Goal: Task Accomplishment & Management: Manage account settings

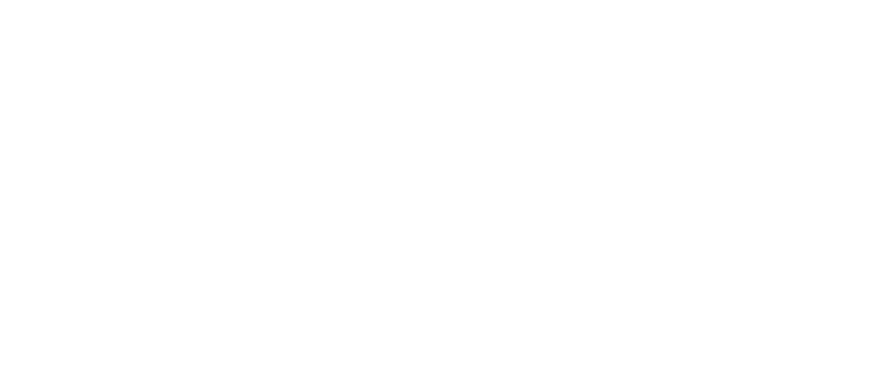
select select "*"
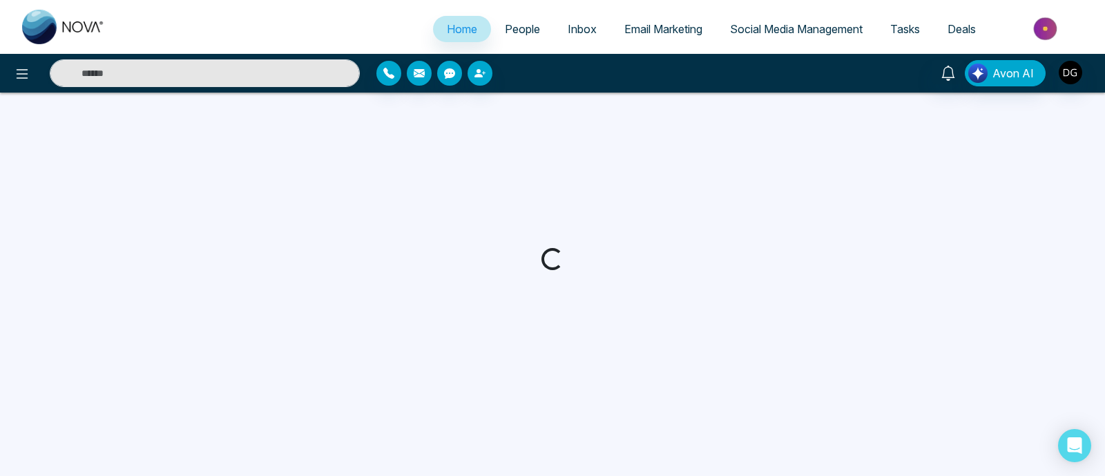
select select "*"
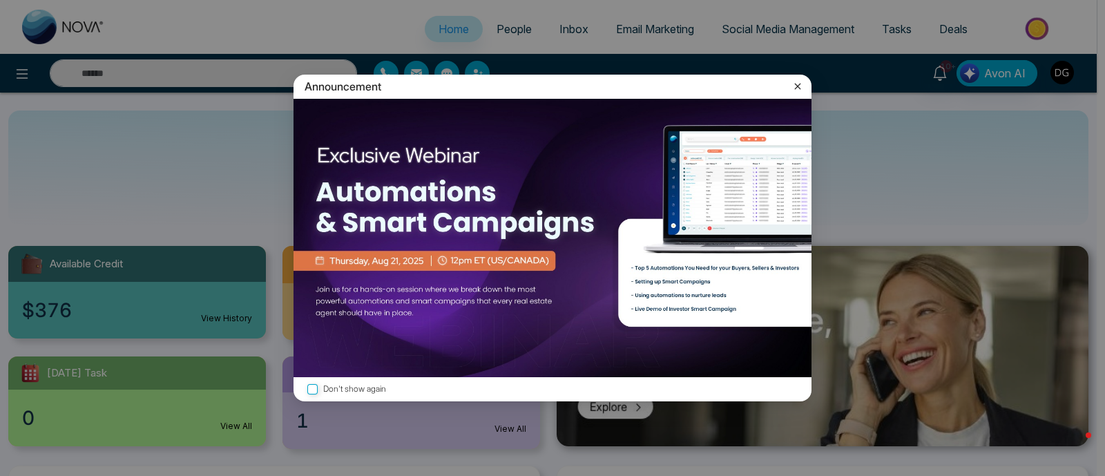
click at [528, 235] on img at bounding box center [552, 238] width 518 height 278
